Goal: Information Seeking & Learning: Get advice/opinions

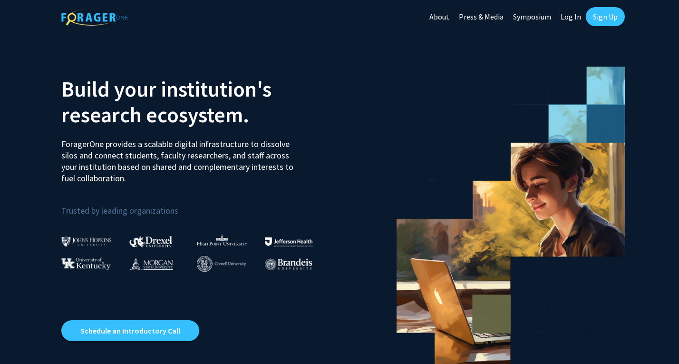
click at [592, 17] on link "Sign Up" at bounding box center [605, 16] width 39 height 19
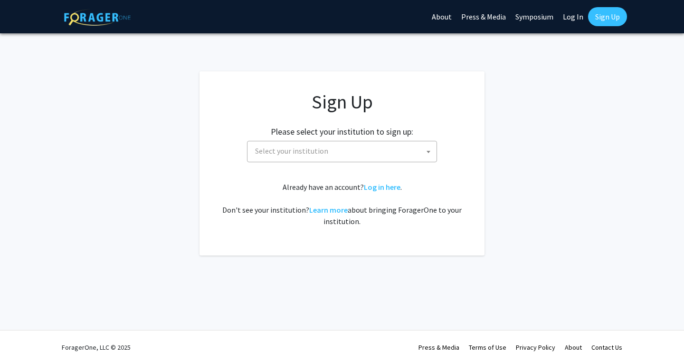
click at [305, 142] on span "Select your institution" at bounding box center [343, 150] width 185 height 19
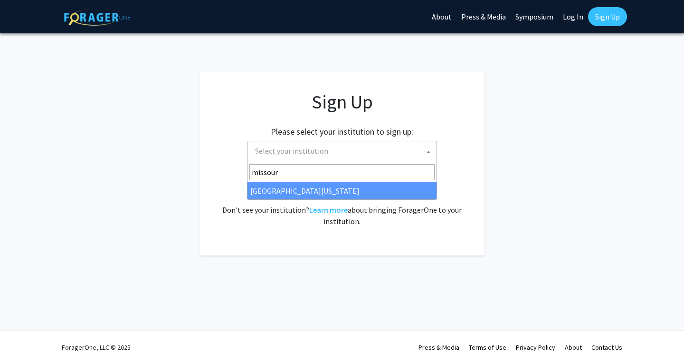
type input "missour"
select select "33"
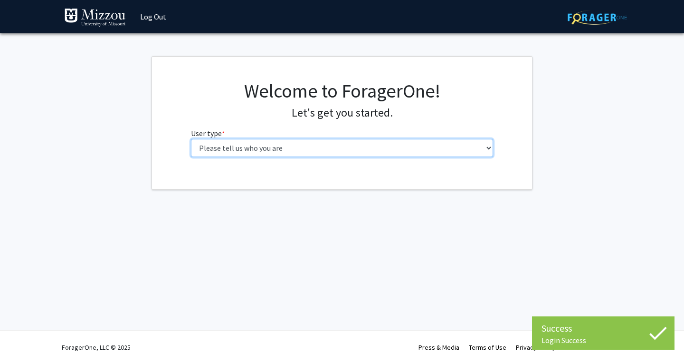
click at [225, 139] on select "Please tell us who you are Undergraduate Student Master's Student Doctoral Cand…" at bounding box center [342, 148] width 303 height 18
select select "1: undergrad"
click at [191, 139] on select "Please tell us who you are Undergraduate Student Master's Student Doctoral Cand…" at bounding box center [342, 148] width 303 height 18
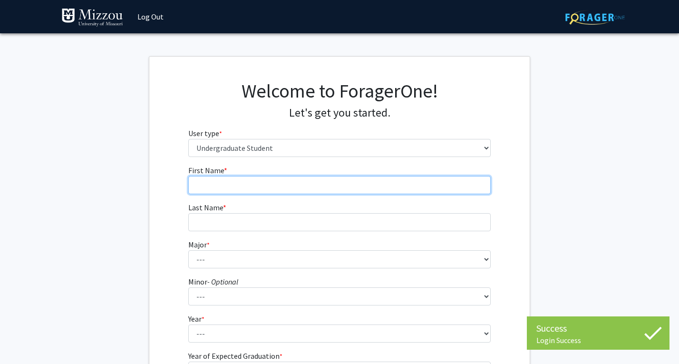
click at [251, 185] on input "First Name * required" at bounding box center [339, 185] width 303 height 18
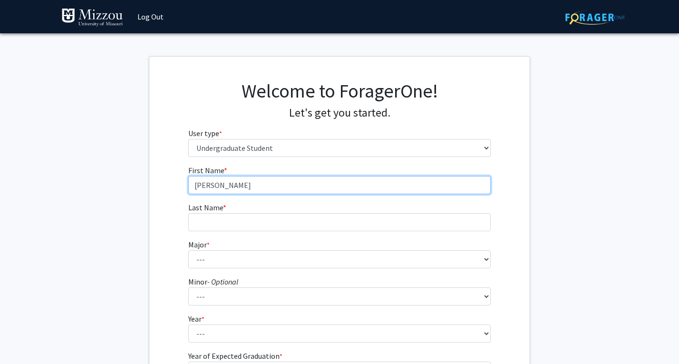
type input "Griffin"
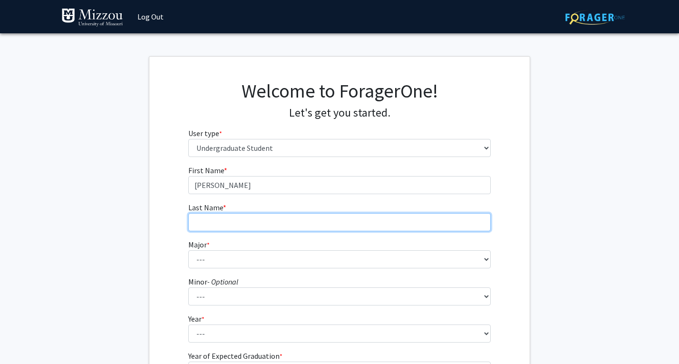
click at [213, 222] on input "Last Name * required" at bounding box center [339, 222] width 303 height 18
type input "H"
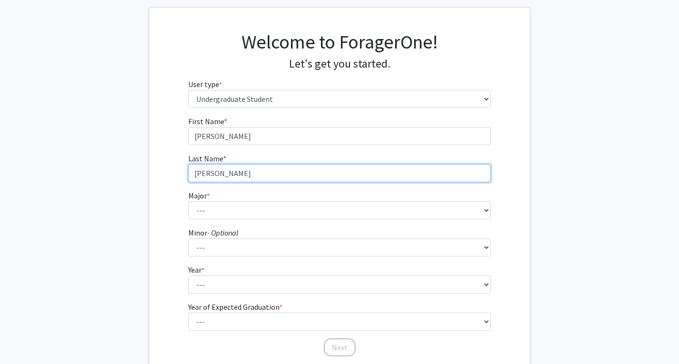
scroll to position [50, 0]
type input "Gao"
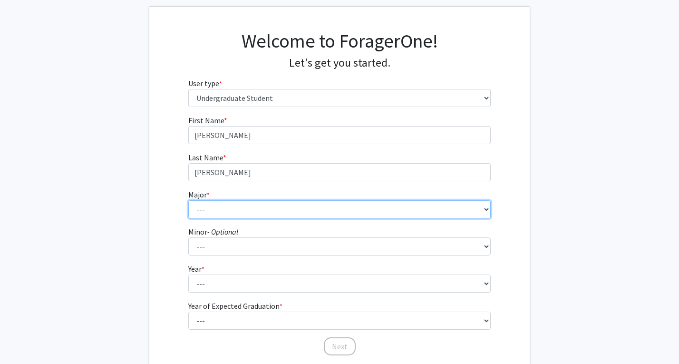
click at [223, 209] on select "--- Agribusiness Management Agricultural Education Agricultural Education: Comm…" at bounding box center [339, 209] width 303 height 18
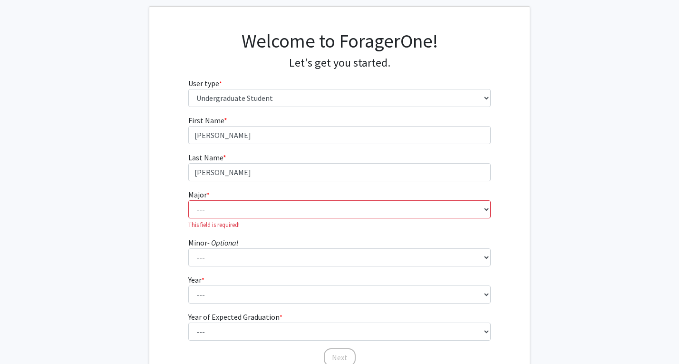
click at [113, 224] on fg-get-started "Welcome to ForagerOne! Let's get you started. User type * required Please tell …" at bounding box center [339, 199] width 679 height 386
click at [218, 217] on select "--- Agribusiness Management Agricultural Education Agricultural Education: Comm…" at bounding box center [339, 209] width 303 height 18
select select "26: 2521"
click at [188, 200] on select "--- Agribusiness Management Agricultural Education Agricultural Education: Comm…" at bounding box center [339, 209] width 303 height 18
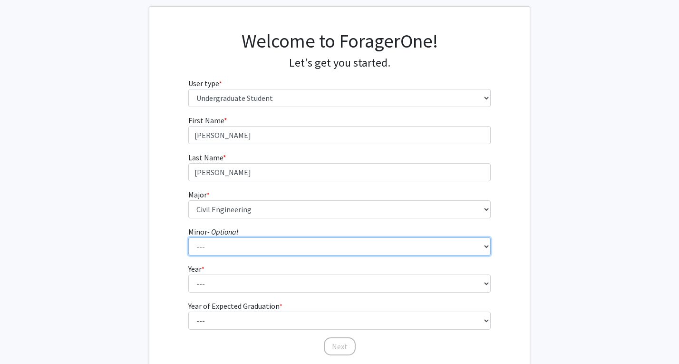
click at [246, 248] on select "--- Accountancy Aerospace Engineering Aerospace Studies Agribusiness Management…" at bounding box center [339, 246] width 303 height 18
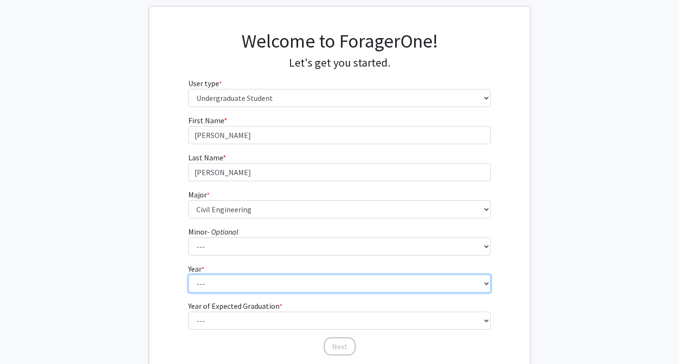
click at [255, 283] on select "--- First-year Sophomore Junior Senior Postbaccalaureate Certificate" at bounding box center [339, 283] width 303 height 18
select select "1: first-year"
click at [188, 274] on select "--- First-year Sophomore Junior Senior Postbaccalaureate Certificate" at bounding box center [339, 283] width 303 height 18
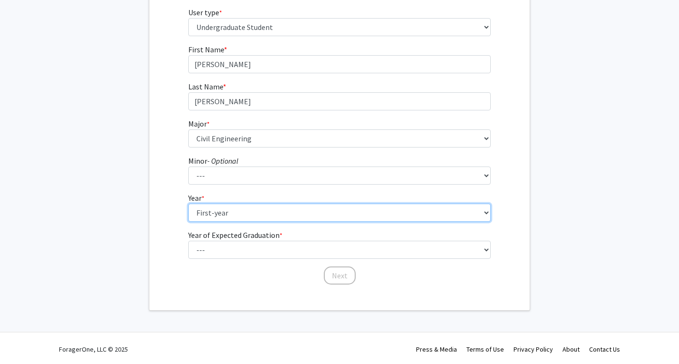
scroll to position [122, 0]
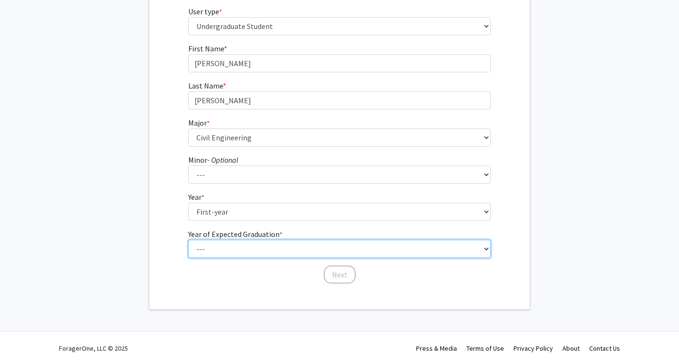
click at [225, 253] on select "--- 2025 2026 2027 2028 2029 2030 2031 2032 2033 2034" at bounding box center [339, 249] width 303 height 18
select select "5: 2029"
click at [188, 240] on select "--- 2025 2026 2027 2028 2029 2030 2031 2032 2033 2034" at bounding box center [339, 249] width 303 height 18
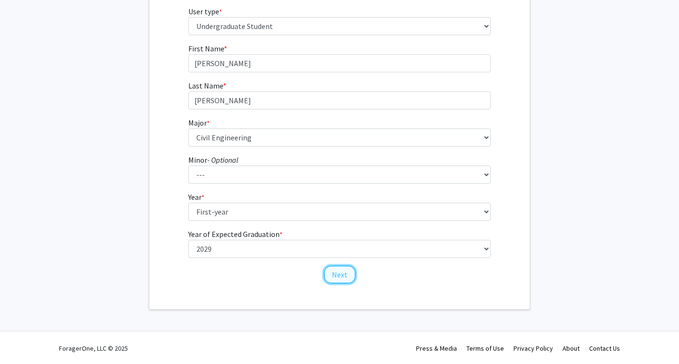
click at [332, 272] on button "Next" at bounding box center [340, 274] width 32 height 18
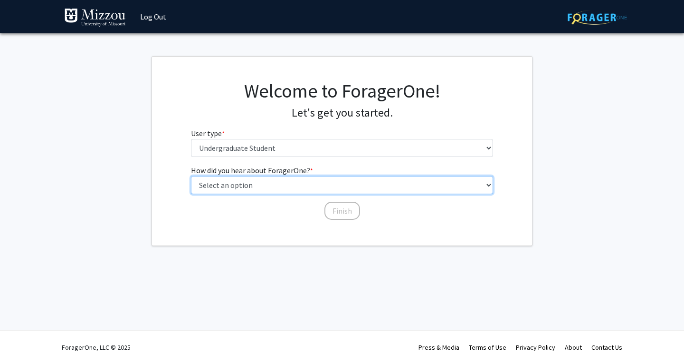
click at [304, 188] on select "Select an option Peer/student recommendation Faculty/staff recommendation Unive…" at bounding box center [342, 185] width 303 height 18
select select "1: peer_recommendation"
click at [191, 176] on select "Select an option Peer/student recommendation Faculty/staff recommendation Unive…" at bounding box center [342, 185] width 303 height 18
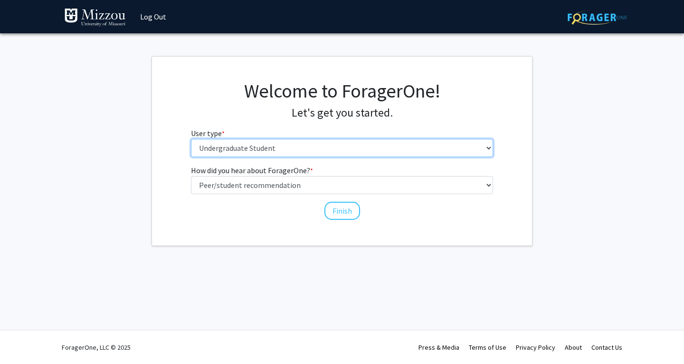
click at [321, 153] on select "Please tell us who you are Undergraduate Student Master's Student Doctoral Cand…" at bounding box center [342, 148] width 303 height 18
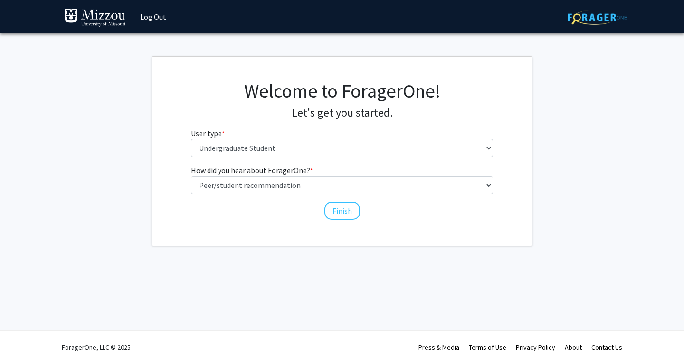
click at [570, 158] on fg-get-started "Welcome to ForagerOne! Let's get you started. User type * required Please tell …" at bounding box center [342, 151] width 684 height 190
click at [336, 217] on button "Finish" at bounding box center [343, 211] width 36 height 18
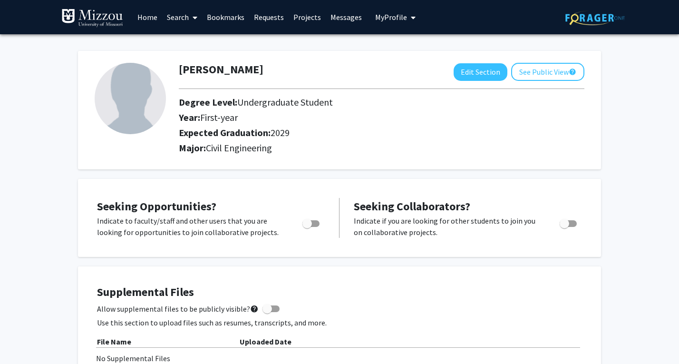
click at [179, 18] on link "Search" at bounding box center [182, 16] width 40 height 33
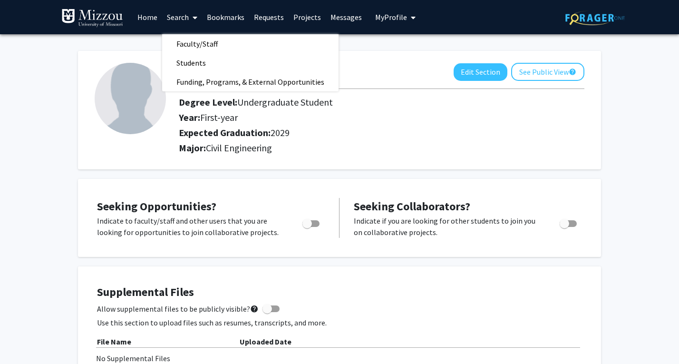
click at [145, 15] on link "Home" at bounding box center [147, 16] width 29 height 33
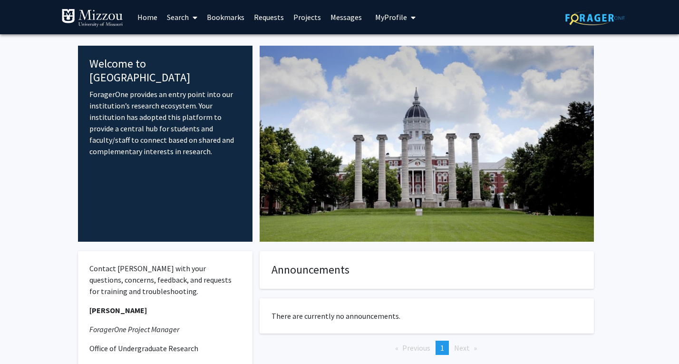
click at [184, 19] on link "Search" at bounding box center [182, 16] width 40 height 33
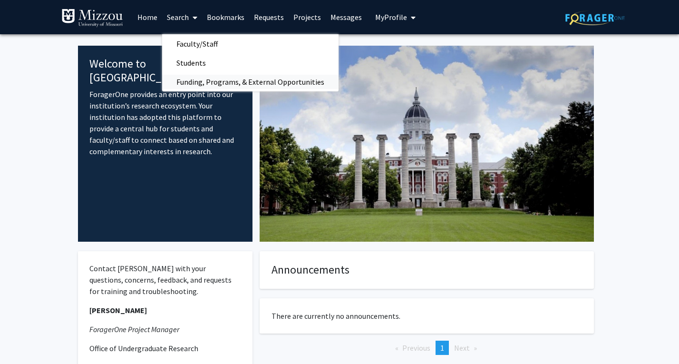
click at [221, 76] on span "Funding, Programs, & External Opportunities" at bounding box center [250, 81] width 176 height 19
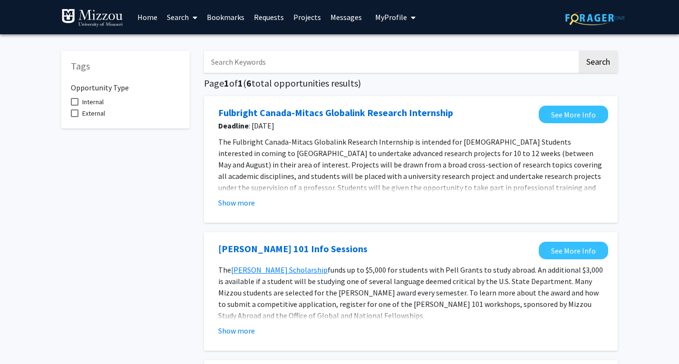
click at [177, 19] on link "Search" at bounding box center [182, 16] width 40 height 33
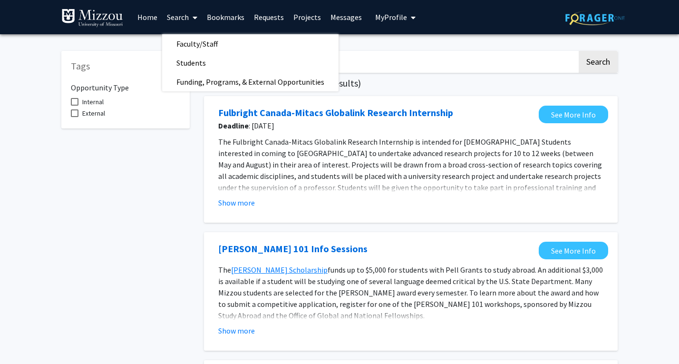
click at [177, 19] on link "Search" at bounding box center [182, 16] width 40 height 33
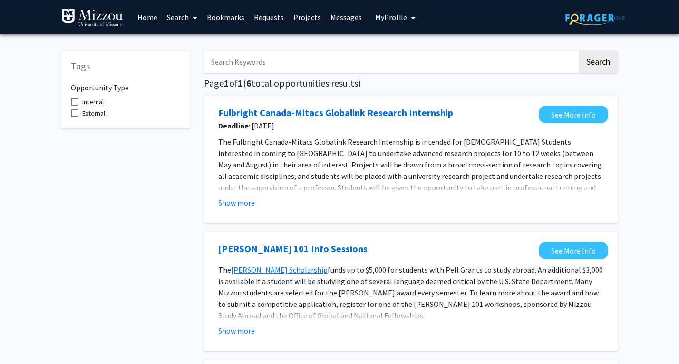
click at [177, 19] on link "Search" at bounding box center [182, 16] width 40 height 33
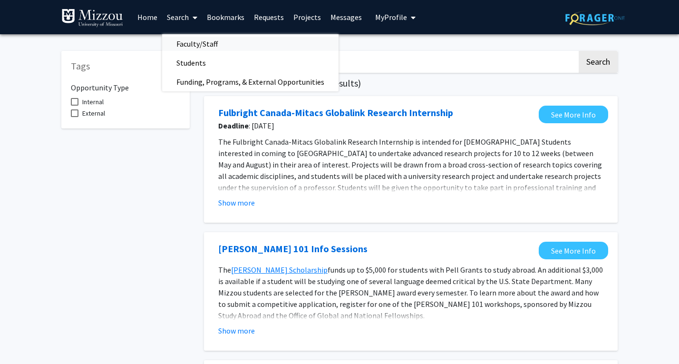
click at [212, 47] on span "Faculty/Staff" at bounding box center [197, 43] width 70 height 19
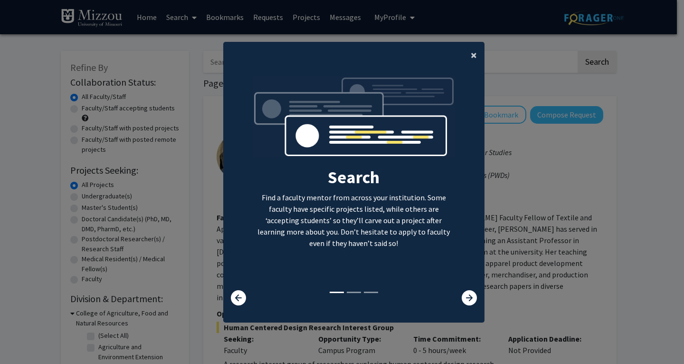
click at [471, 51] on span "×" at bounding box center [474, 55] width 6 height 15
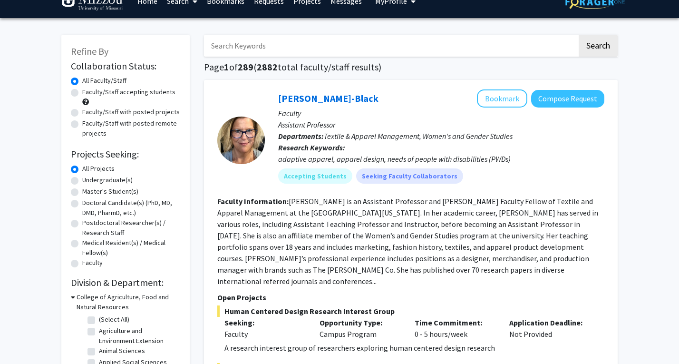
scroll to position [17, 0]
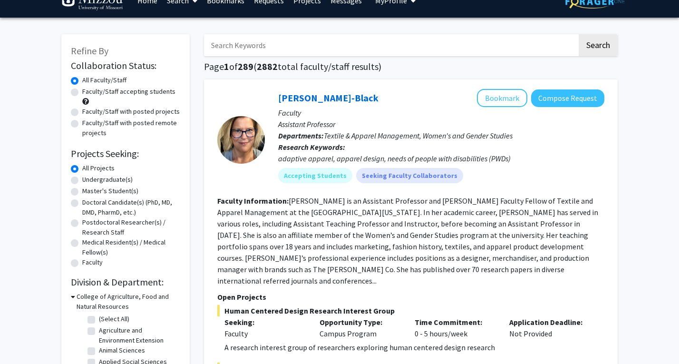
click at [82, 179] on label "Undergraduate(s)" at bounding box center [107, 179] width 50 height 10
click at [82, 179] on input "Undergraduate(s)" at bounding box center [85, 177] width 6 height 6
radio input "true"
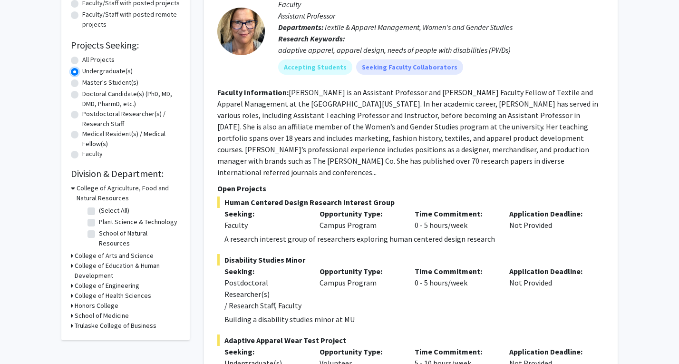
scroll to position [130, 0]
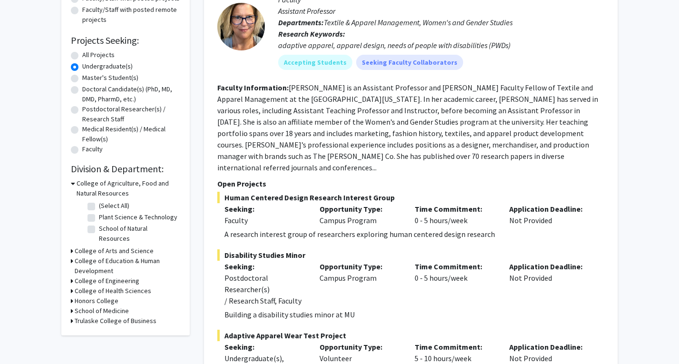
click at [72, 276] on icon at bounding box center [72, 281] width 2 height 10
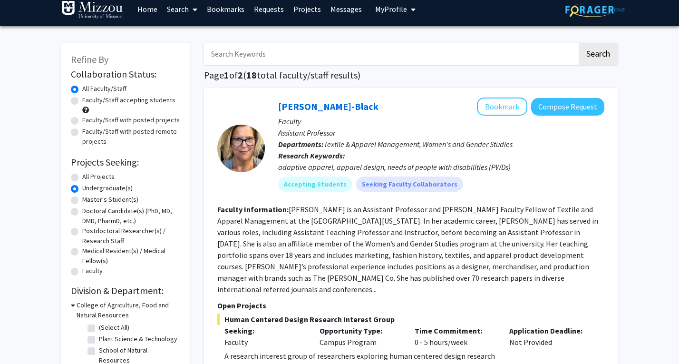
scroll to position [9, 0]
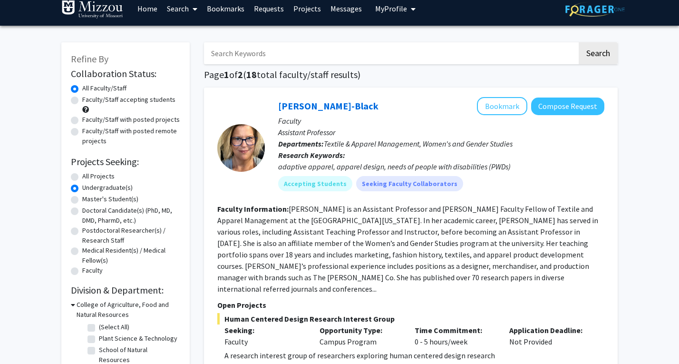
click at [82, 99] on label "Faculty/Staff accepting students" at bounding box center [128, 100] width 93 height 10
click at [82, 99] on input "Faculty/Staff accepting students" at bounding box center [85, 98] width 6 height 6
radio input "true"
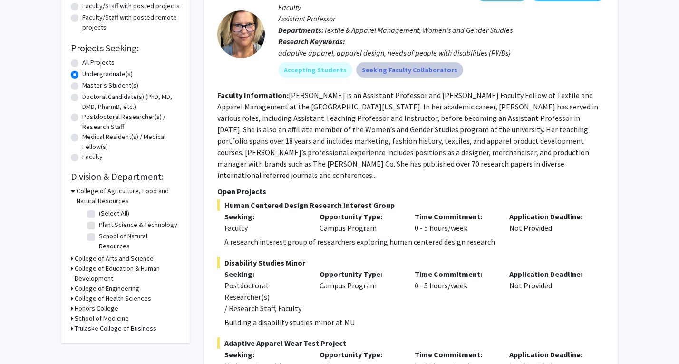
scroll to position [118, 0]
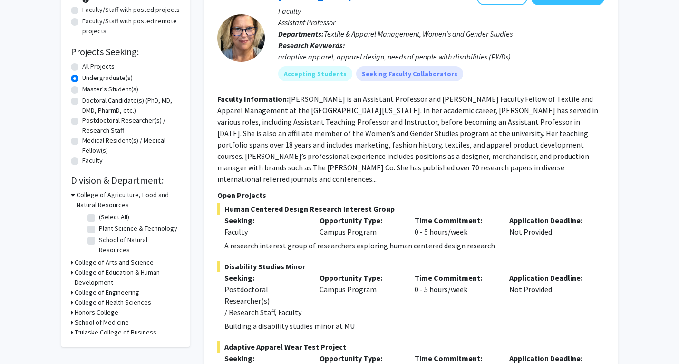
click at [82, 67] on label "All Projects" at bounding box center [98, 66] width 32 height 10
click at [82, 67] on input "All Projects" at bounding box center [85, 64] width 6 height 6
radio input "true"
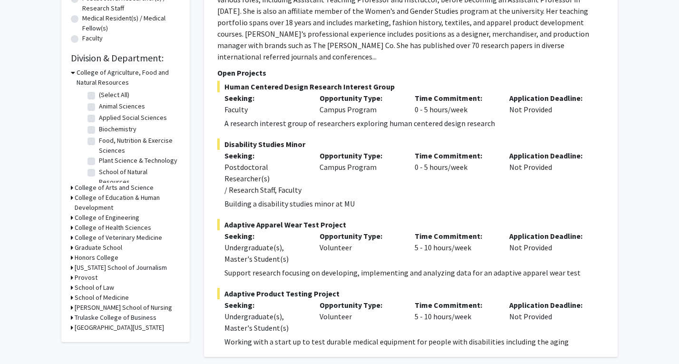
scroll to position [266, 0]
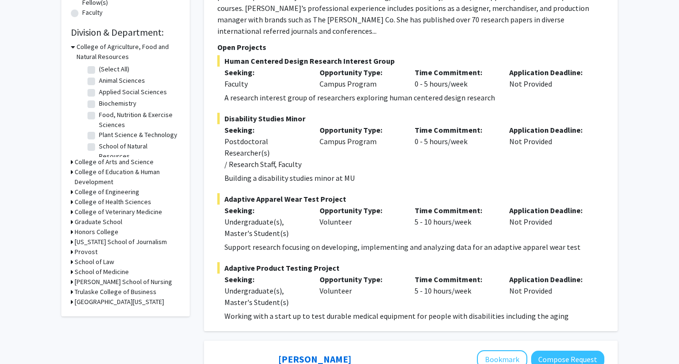
click at [110, 184] on h3 "College of Education & Human Development" at bounding box center [128, 177] width 106 height 20
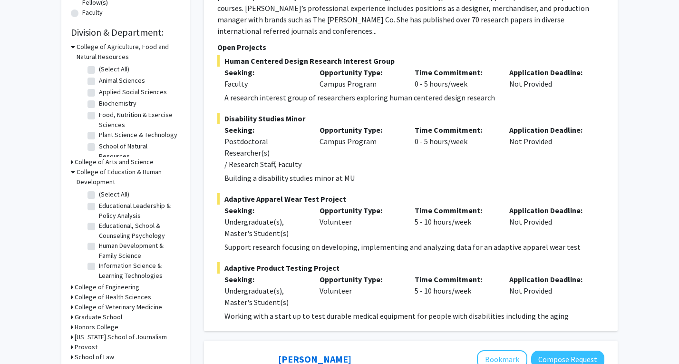
click at [75, 282] on h3 "College of Engineering" at bounding box center [107, 287] width 65 height 10
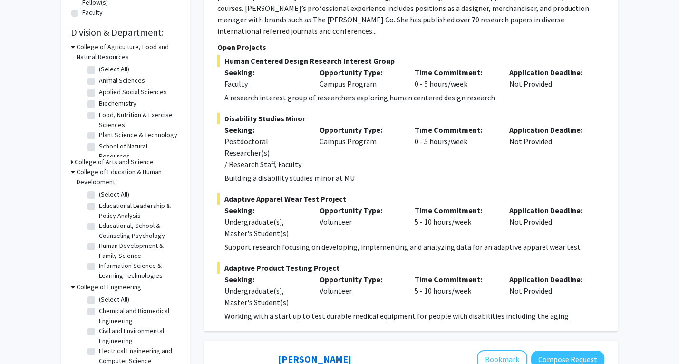
scroll to position [368, 0]
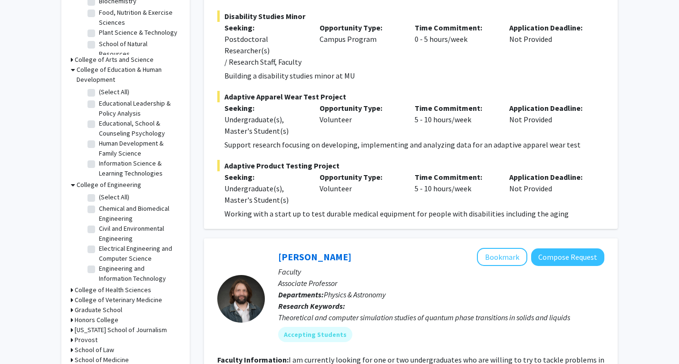
click at [99, 228] on label "Civil and Environmental Engineering" at bounding box center [138, 233] width 79 height 20
click at [99, 228] on input "Civil and Environmental Engineering" at bounding box center [102, 226] width 6 height 6
checkbox input "true"
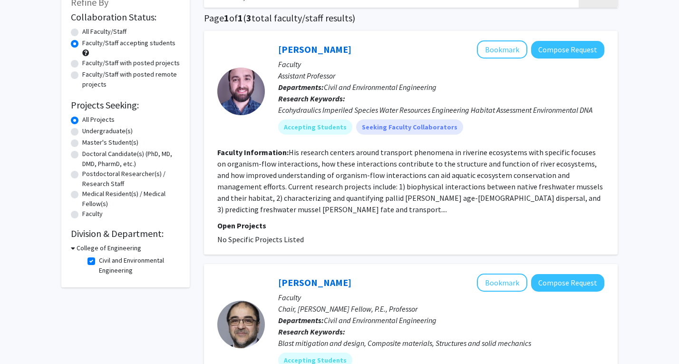
scroll to position [66, 0]
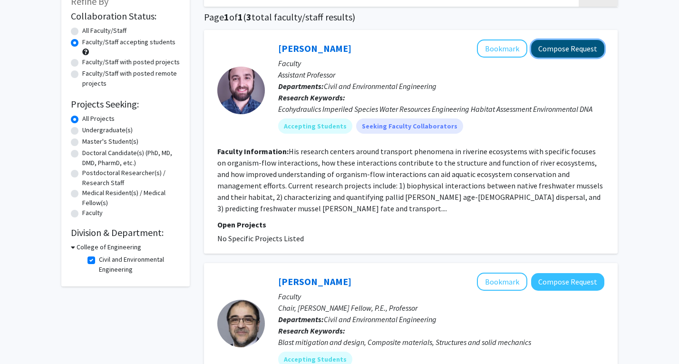
click at [553, 48] on button "Compose Request" at bounding box center [567, 49] width 73 height 18
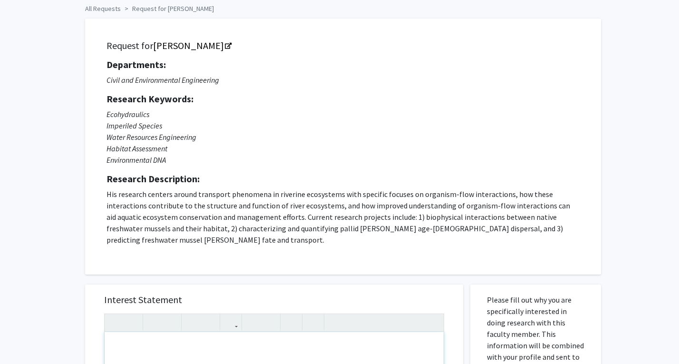
scroll to position [44, 0]
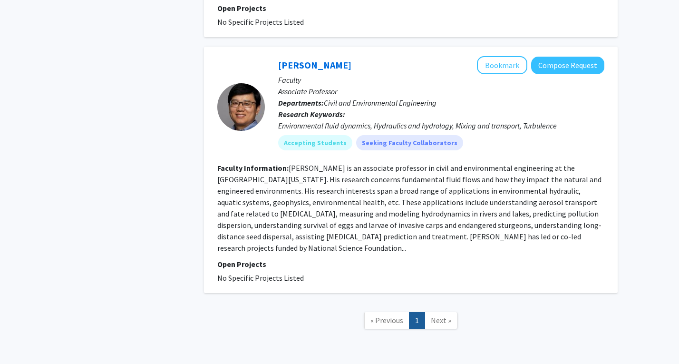
scroll to position [540, 0]
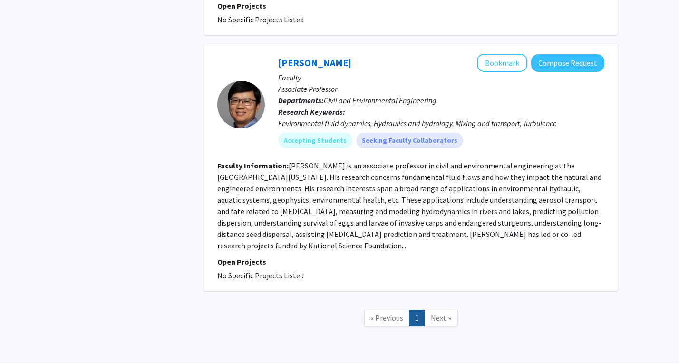
click at [440, 312] on link "Next »" at bounding box center [440, 317] width 33 height 17
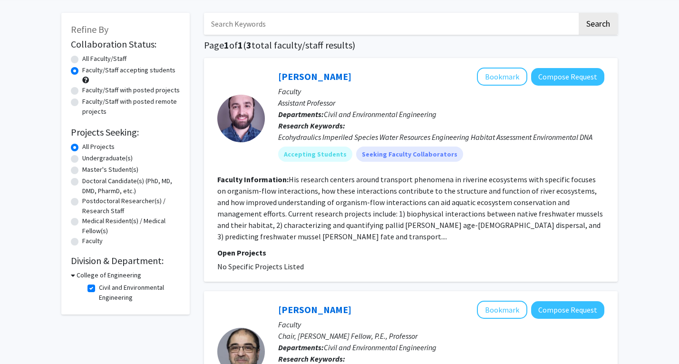
scroll to position [38, 0]
drag, startPoint x: 86, startPoint y: 274, endPoint x: 77, endPoint y: 276, distance: 9.3
click at [77, 276] on h3 "College of Engineering" at bounding box center [109, 274] width 65 height 10
click at [77, 276] on h3 "College of Engineering" at bounding box center [107, 274] width 65 height 10
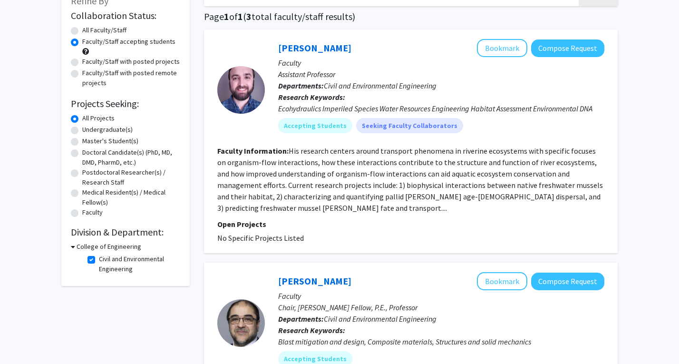
scroll to position [67, 0]
click at [99, 259] on label "Civil and Environmental Engineering" at bounding box center [138, 263] width 79 height 20
click at [99, 259] on input "Civil and Environmental Engineering" at bounding box center [102, 256] width 6 height 6
checkbox input "false"
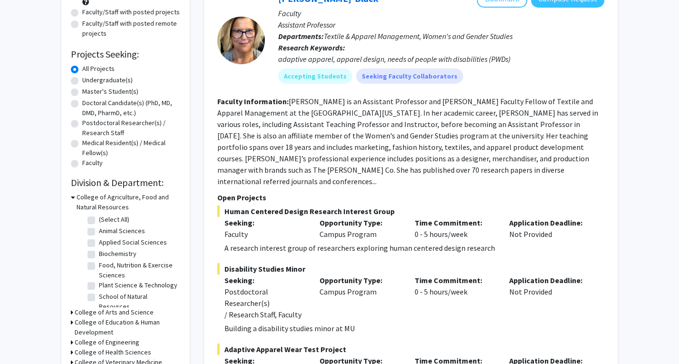
scroll to position [190, 0]
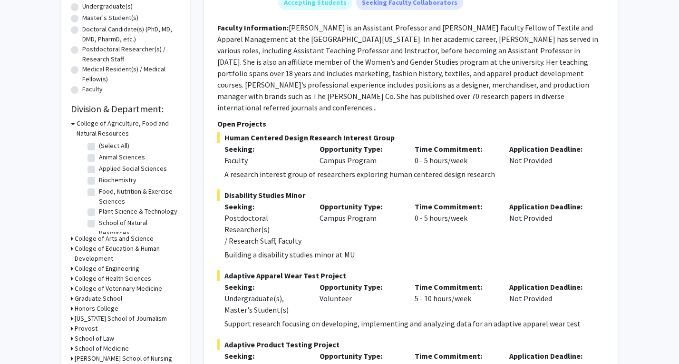
click at [97, 265] on h3 "College of Engineering" at bounding box center [107, 268] width 65 height 10
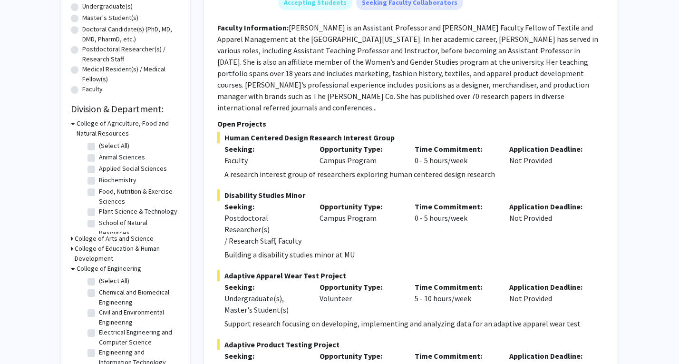
click at [99, 279] on label "(Select All)" at bounding box center [114, 281] width 30 height 10
click at [99, 279] on input "(Select All)" at bounding box center [102, 279] width 6 height 6
checkbox input "true"
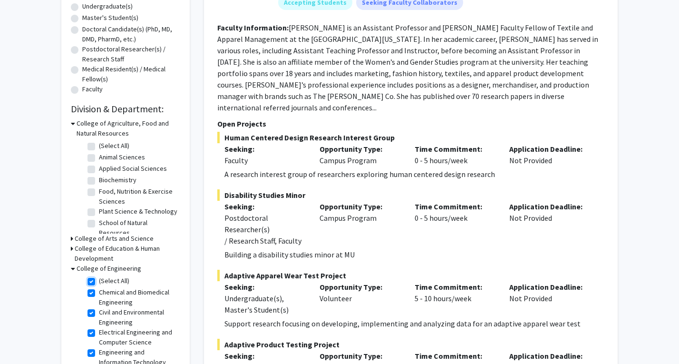
checkbox input "true"
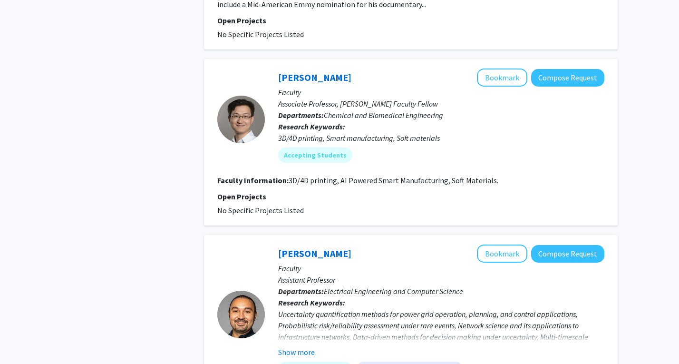
scroll to position [1822, 0]
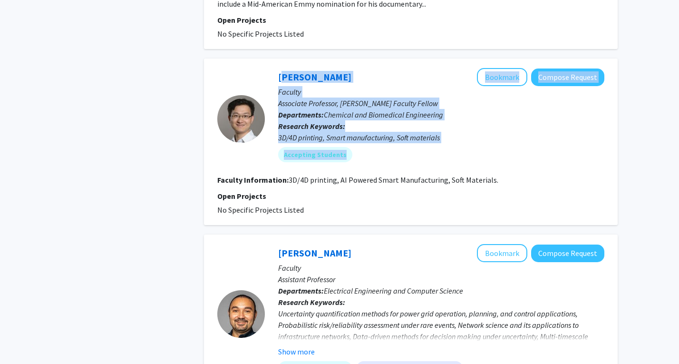
drag, startPoint x: 268, startPoint y: 47, endPoint x: 396, endPoint y: 115, distance: 145.6
click at [396, 115] on div "Jian Lin Bookmark Compose Request Faculty Associate Professor, William R. Kimel…" at bounding box center [434, 118] width 339 height 101
click at [484, 145] on div "Accepting Students" at bounding box center [441, 154] width 330 height 19
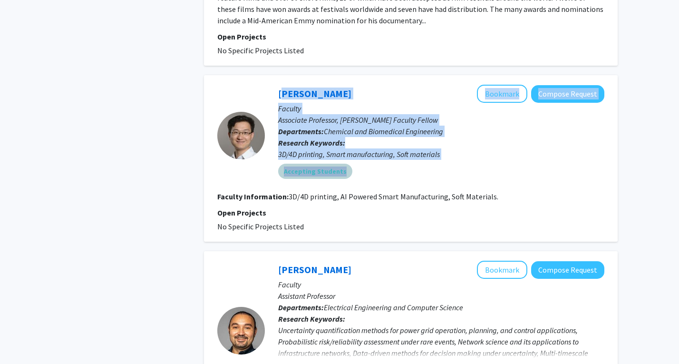
scroll to position [1805, 0]
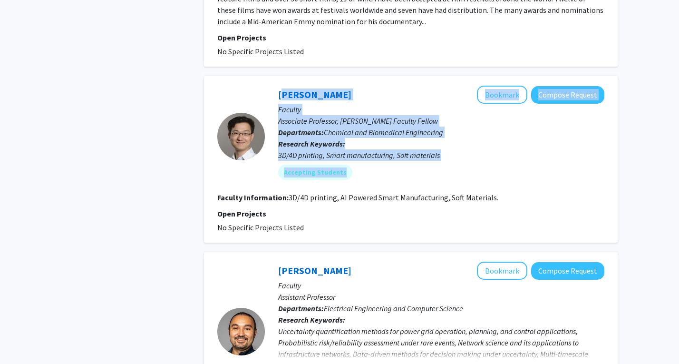
click at [388, 127] on span "Chemical and Biomedical Engineering" at bounding box center [383, 132] width 119 height 10
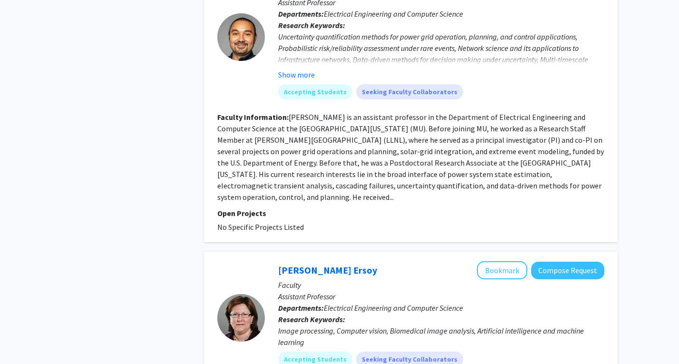
scroll to position [2292, 0]
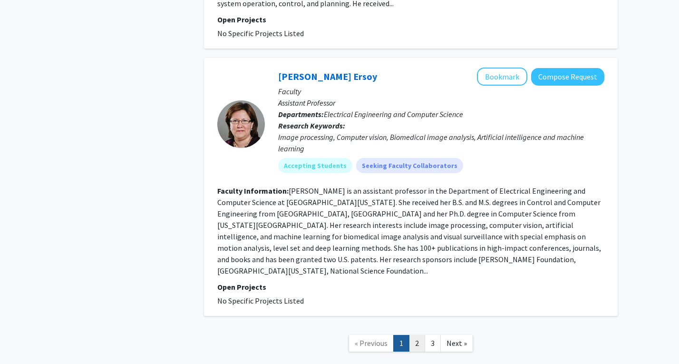
click at [418, 335] on link "2" at bounding box center [417, 343] width 16 height 17
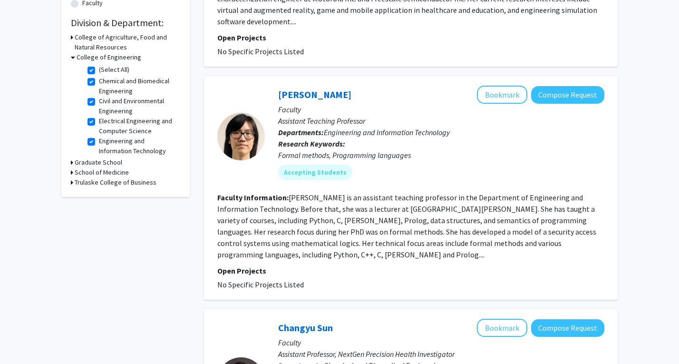
scroll to position [275, 0]
